Goal: Find specific page/section: Find specific page/section

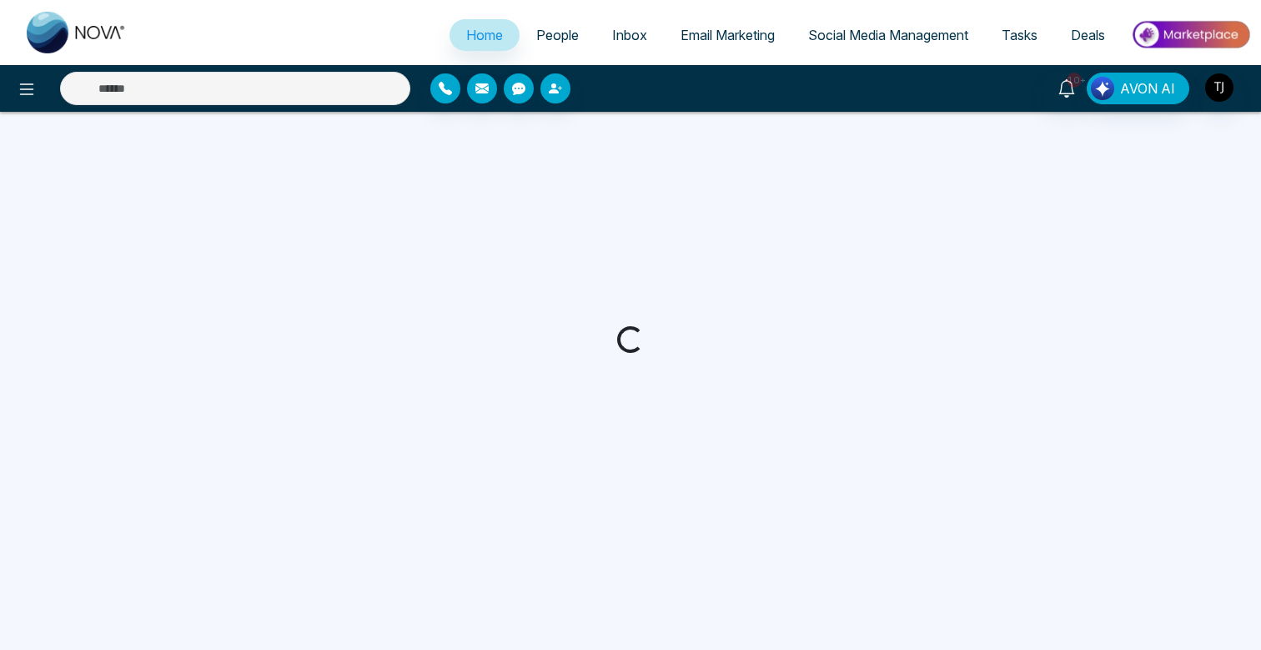
click at [555, 33] on span "People" at bounding box center [557, 35] width 43 height 17
click at [883, 33] on span "Social Media Management" at bounding box center [888, 35] width 160 height 17
click at [820, 185] on div at bounding box center [630, 339] width 1261 height 454
click at [836, 34] on span "Social Media Management" at bounding box center [888, 35] width 160 height 17
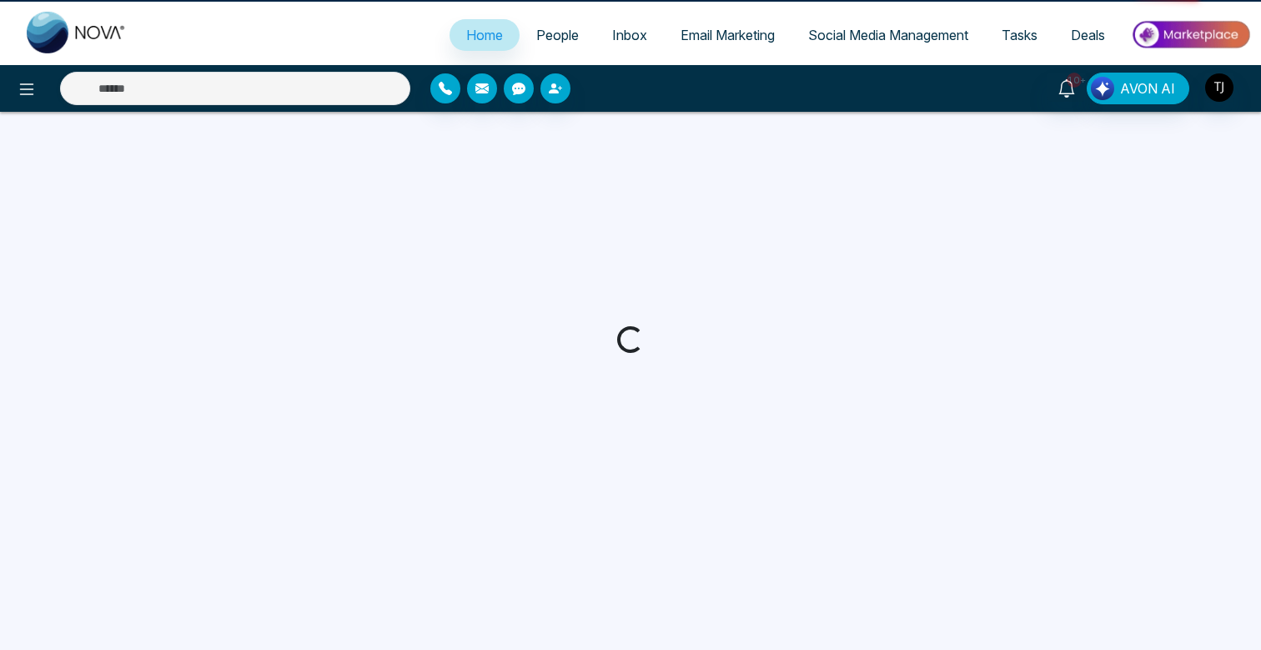
click at [836, 34] on span "Social Media Management" at bounding box center [888, 35] width 160 height 17
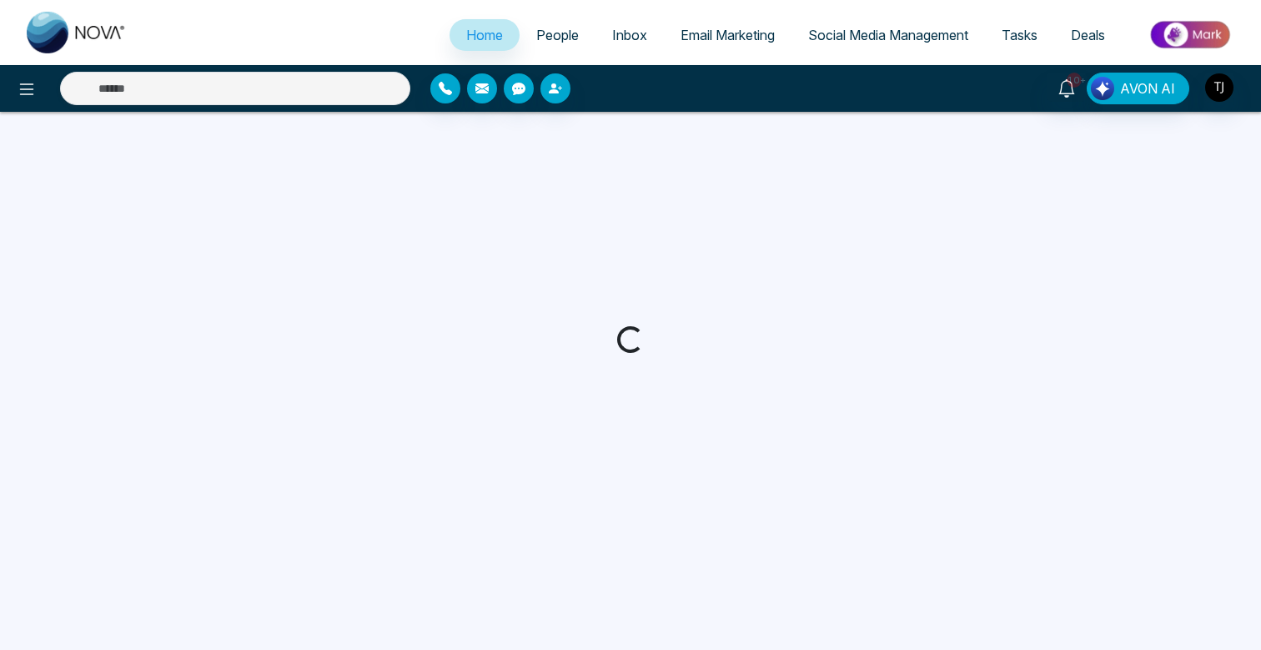
click at [836, 34] on span "Social Media Management" at bounding box center [888, 35] width 160 height 17
click at [1071, 93] on icon at bounding box center [1066, 88] width 18 height 18
